Goal: Check status: Check status

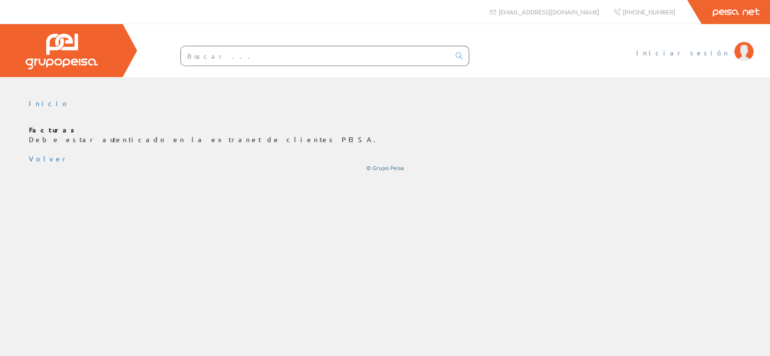
click at [713, 52] on font "Iniciar sesión" at bounding box center [683, 52] width 93 height 9
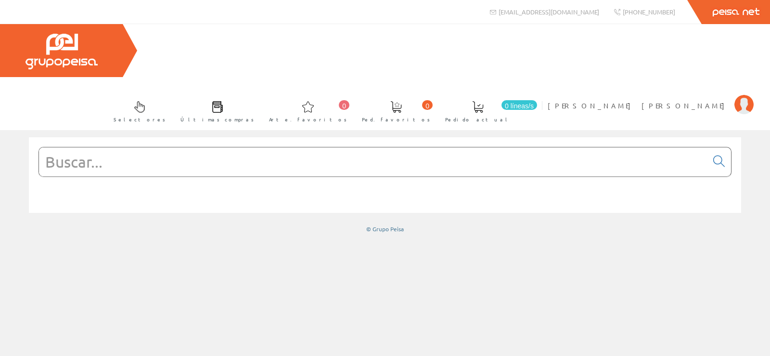
click at [223, 101] on span at bounding box center [218, 107] width 12 height 12
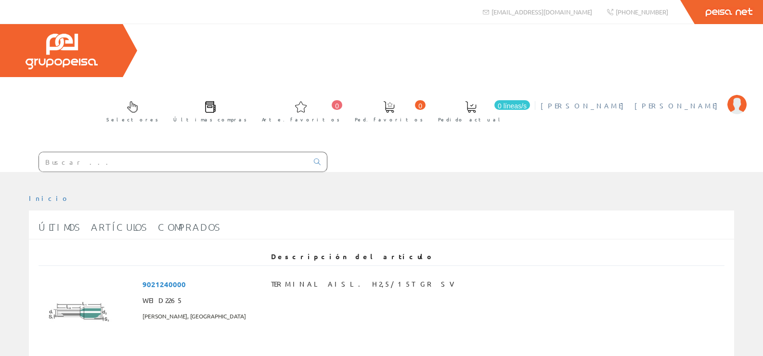
click at [705, 101] on font "[PERSON_NAME] [PERSON_NAME]" at bounding box center [632, 105] width 182 height 9
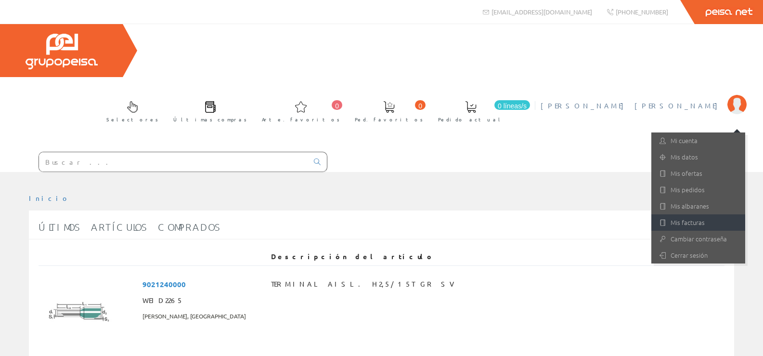
click at [688, 214] on link "Mis facturas" at bounding box center [699, 222] width 94 height 16
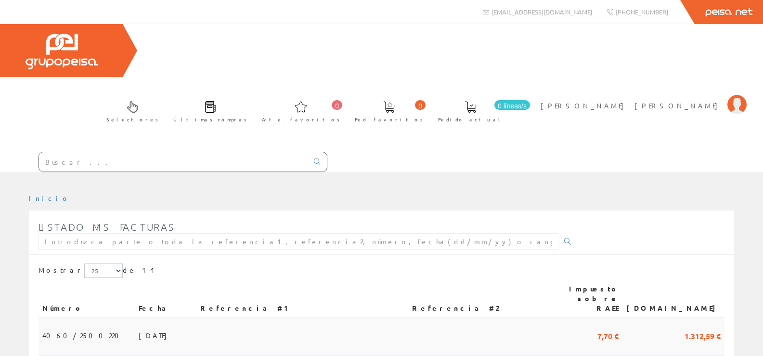
click at [139, 331] on font "13/08/2025" at bounding box center [155, 335] width 33 height 9
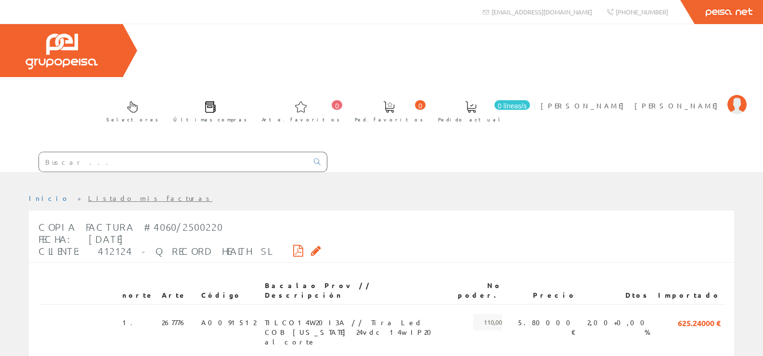
click at [293, 247] on icon at bounding box center [298, 250] width 10 height 7
